Goal: Task Accomplishment & Management: Manage account settings

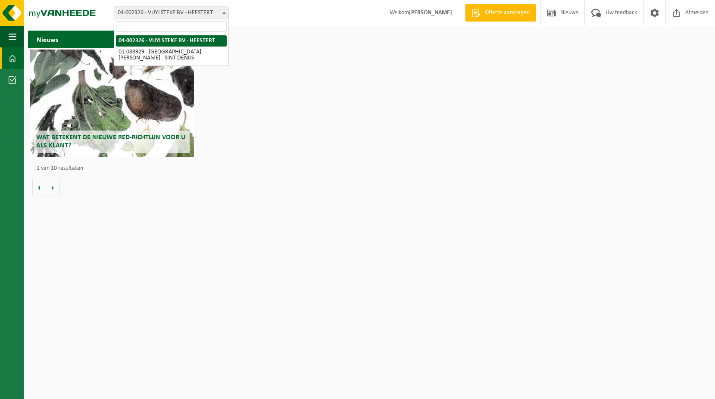
click at [224, 13] on span at bounding box center [224, 12] width 9 height 11
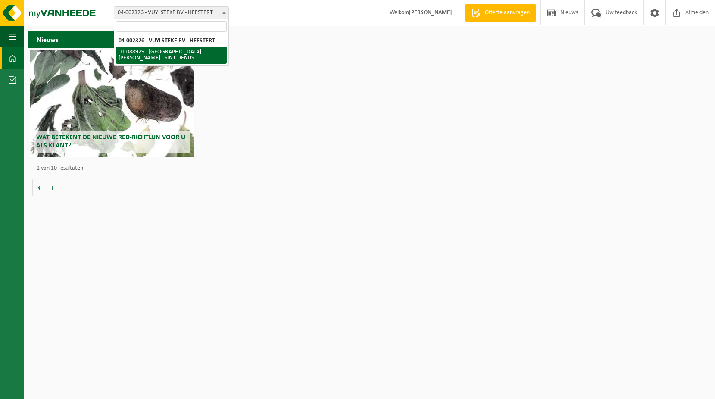
select select "21493"
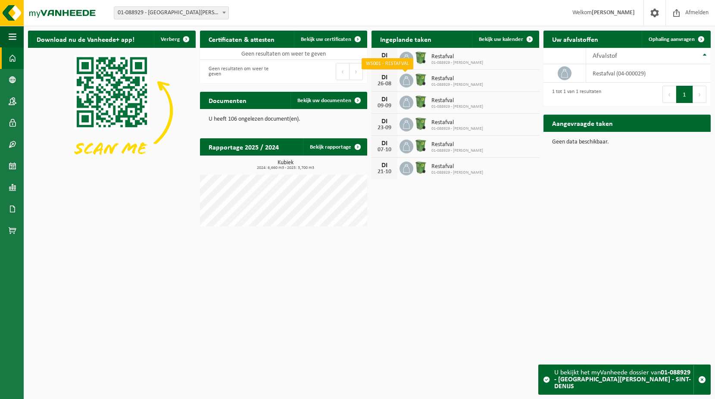
click at [409, 80] on icon at bounding box center [406, 80] width 7 height 9
click at [357, 147] on span at bounding box center [357, 146] width 17 height 17
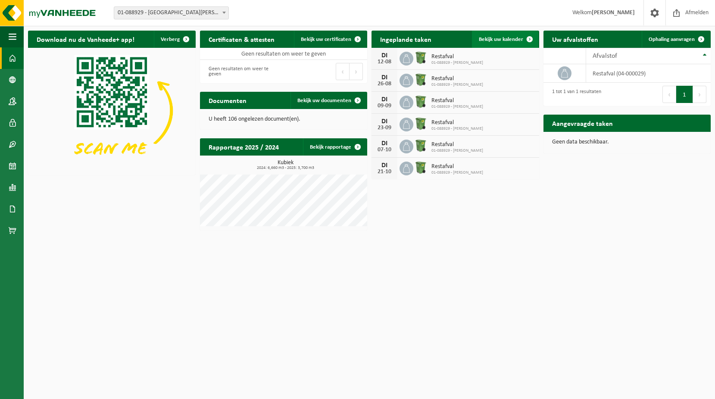
click at [500, 41] on span "Bekijk uw kalender" at bounding box center [501, 40] width 44 height 6
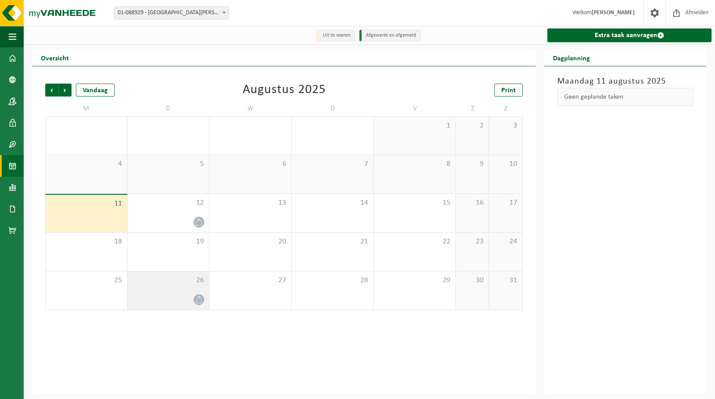
click at [198, 298] on icon at bounding box center [199, 299] width 6 height 7
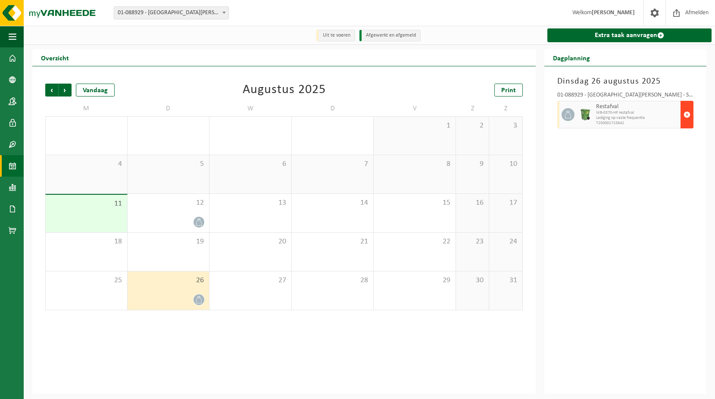
click at [685, 112] on span "button" at bounding box center [687, 114] width 7 height 17
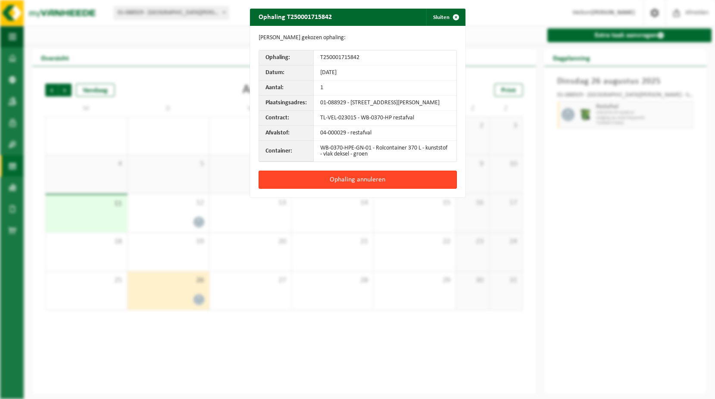
click at [366, 187] on button "Ophaling annuleren" at bounding box center [358, 180] width 198 height 18
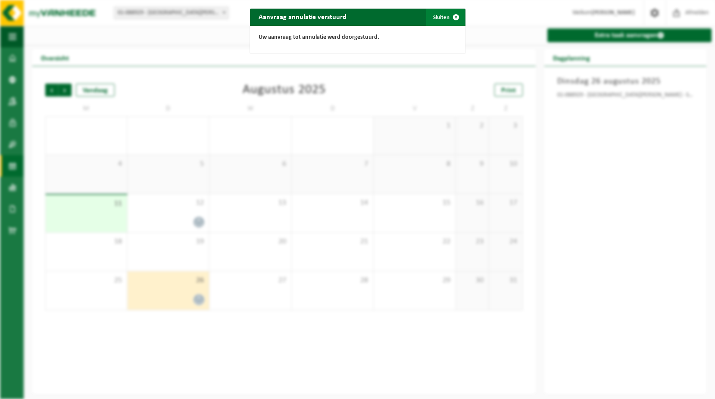
click at [451, 16] on span "button" at bounding box center [456, 17] width 17 height 17
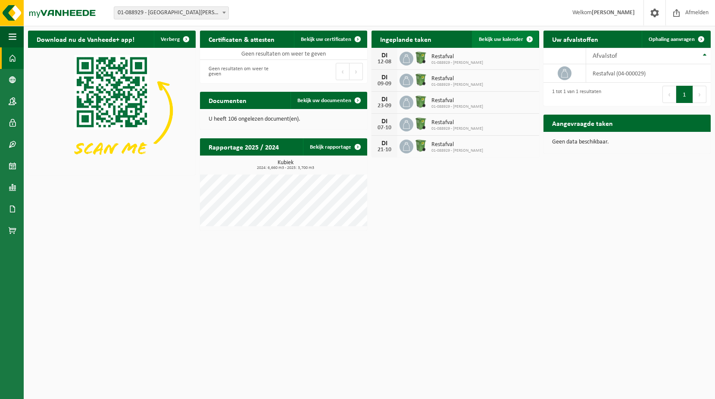
click at [520, 37] on span "Bekijk uw kalender" at bounding box center [501, 40] width 44 height 6
click at [503, 34] on link "Bekijk uw kalender" at bounding box center [505, 39] width 66 height 17
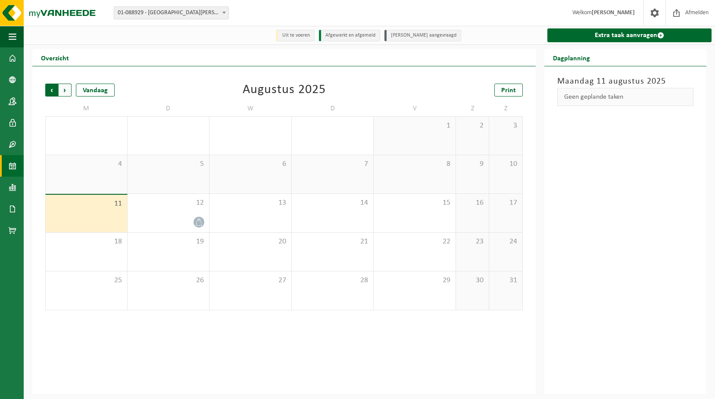
click at [61, 89] on span "Volgende" at bounding box center [65, 90] width 13 height 13
